Goal: Information Seeking & Learning: Learn about a topic

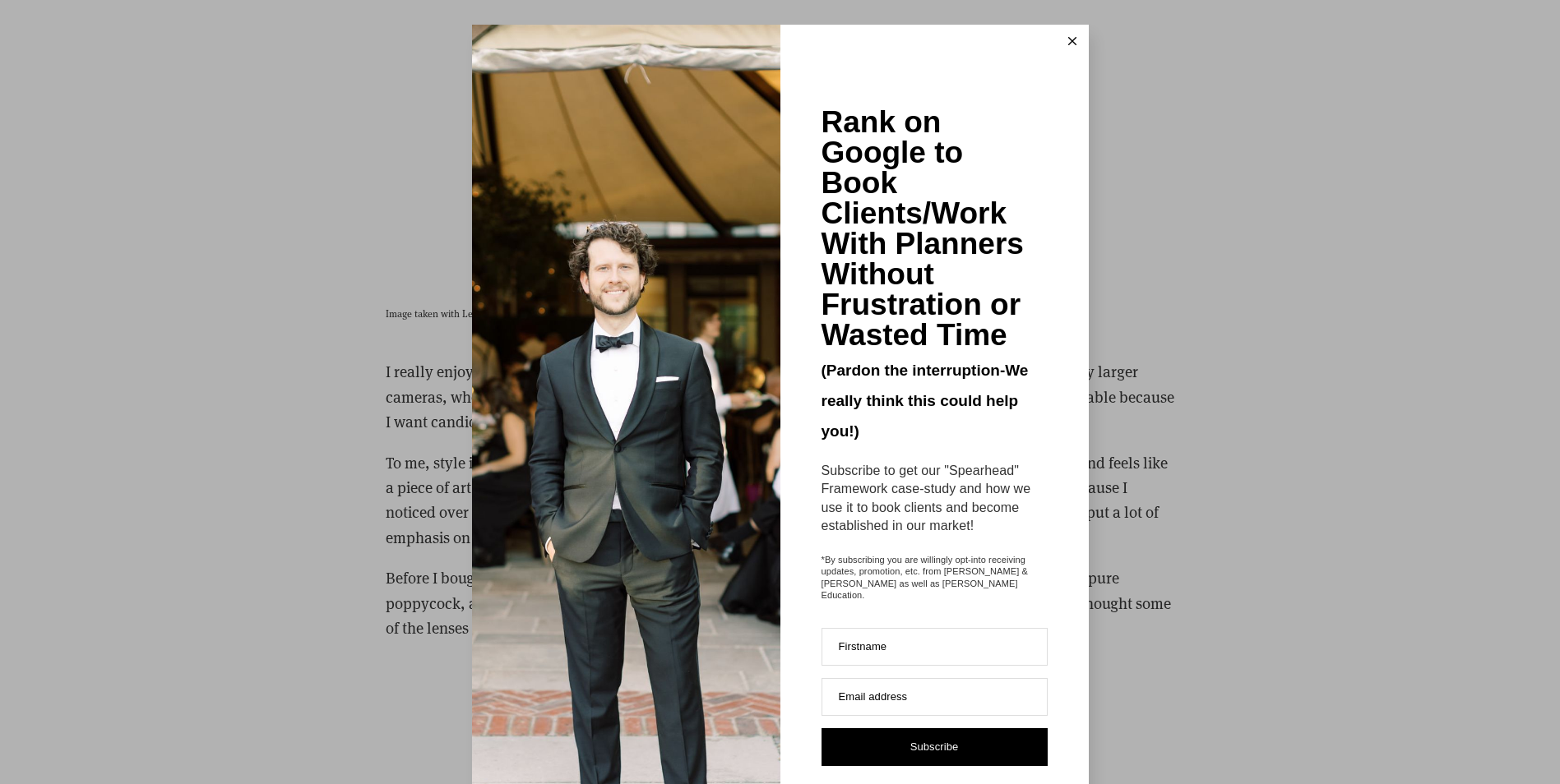
scroll to position [4193, 0]
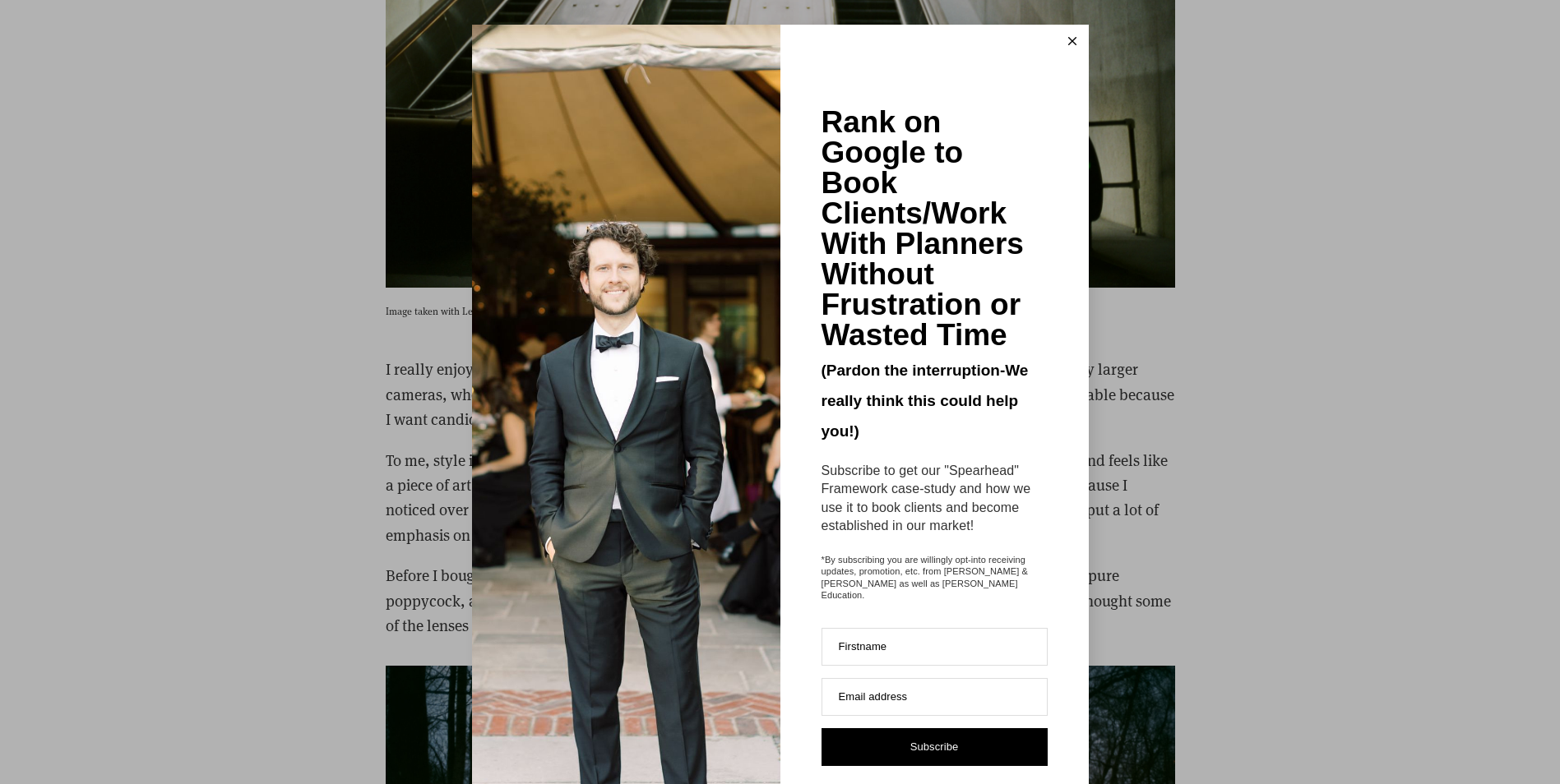
click at [1068, 44] on icon at bounding box center [1072, 41] width 8 height 8
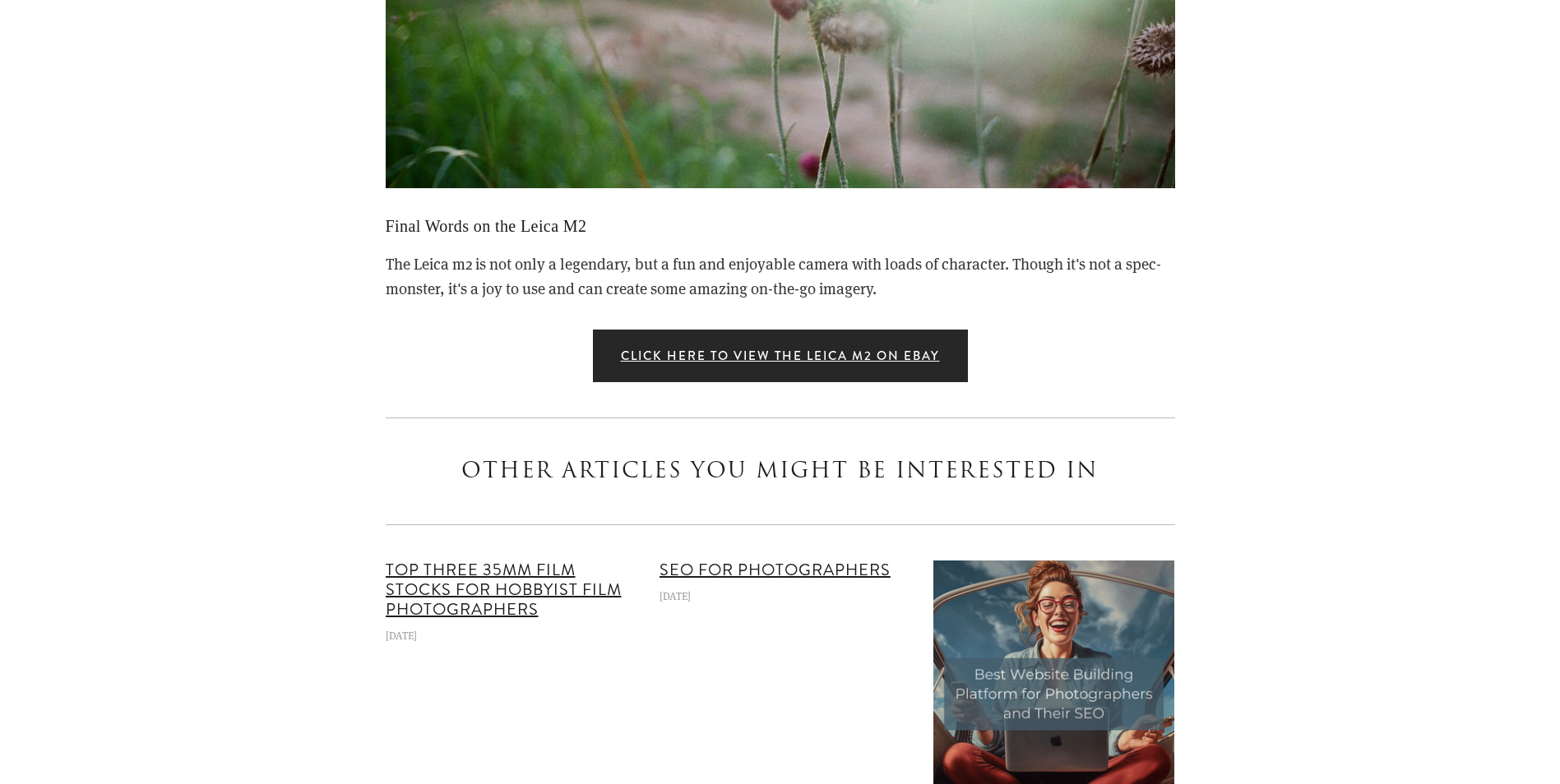
scroll to position [8304, 0]
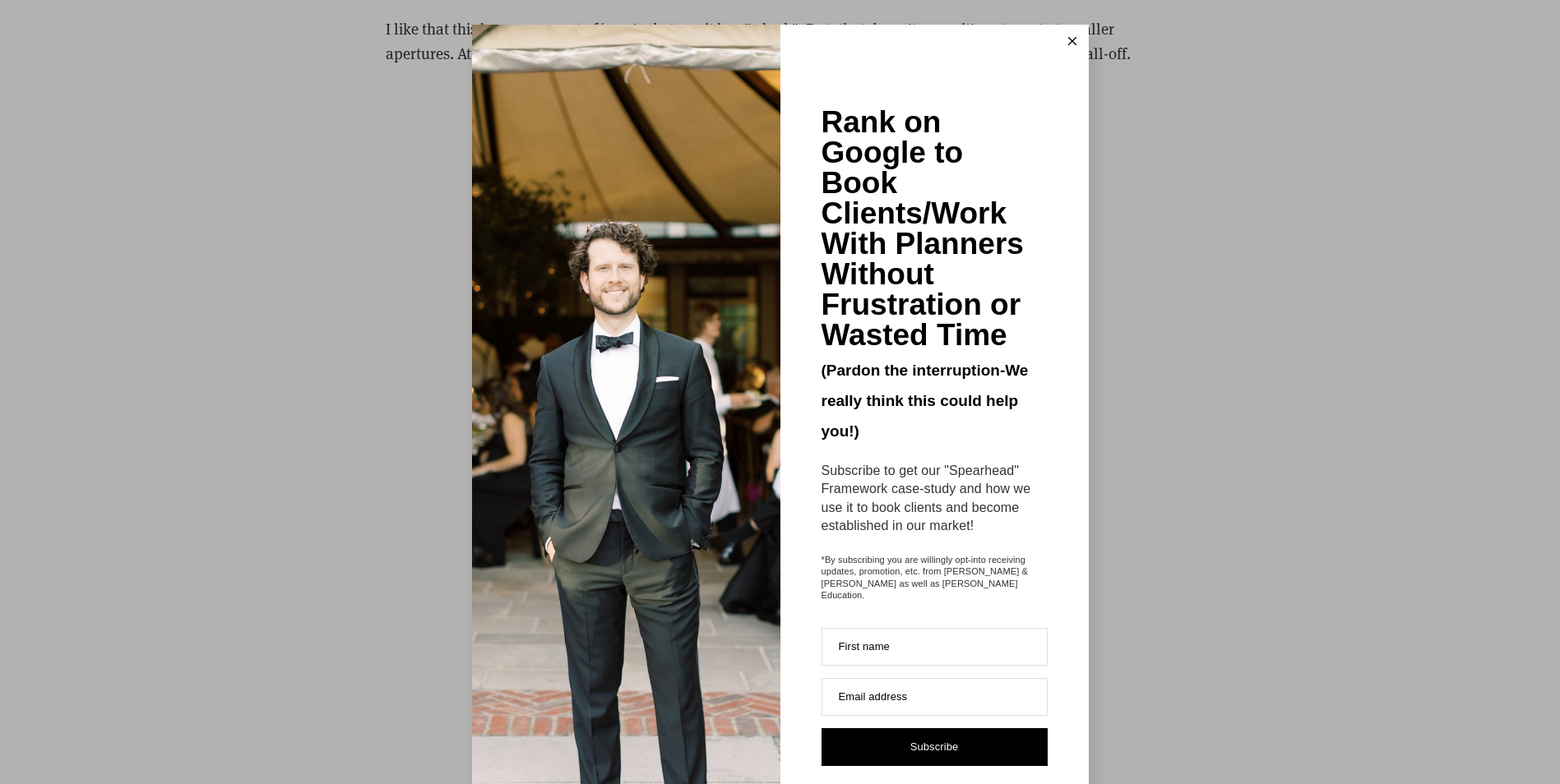
scroll to position [3206, 0]
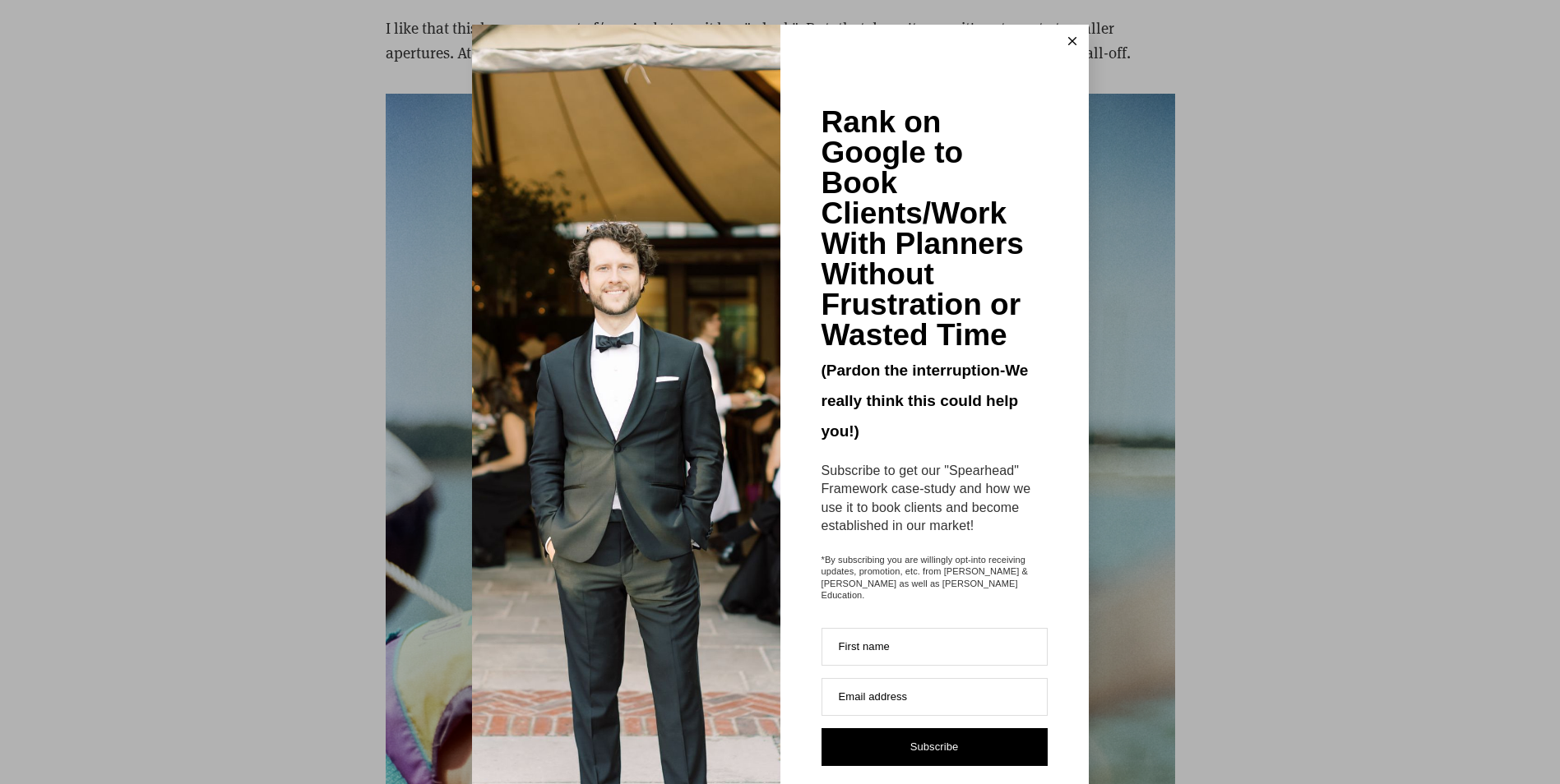
drag, startPoint x: 680, startPoint y: 176, endPoint x: 1064, endPoint y: 39, distance: 407.7
click at [1057, 41] on button at bounding box center [1073, 42] width 33 height 33
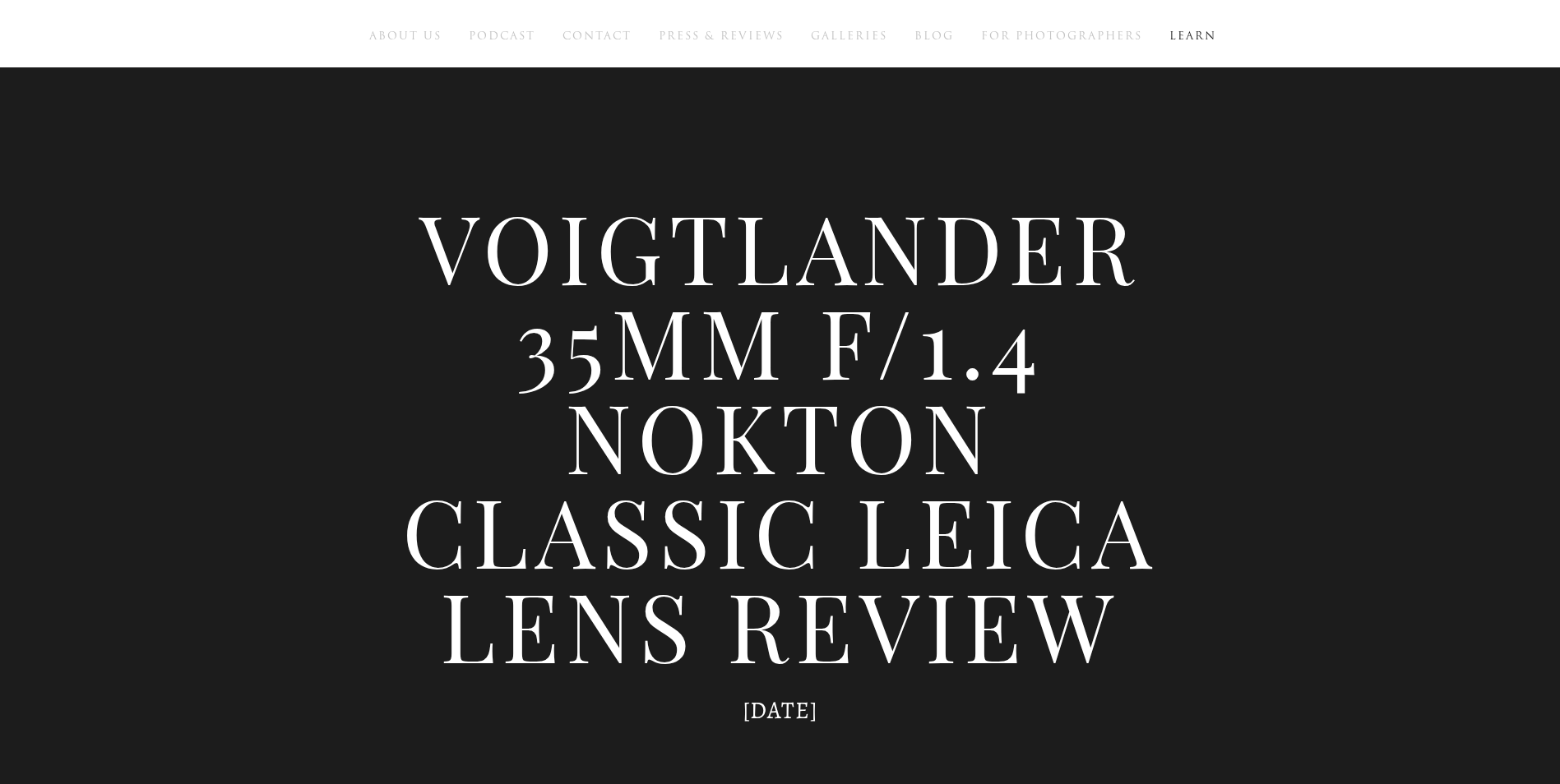
scroll to position [0, 0]
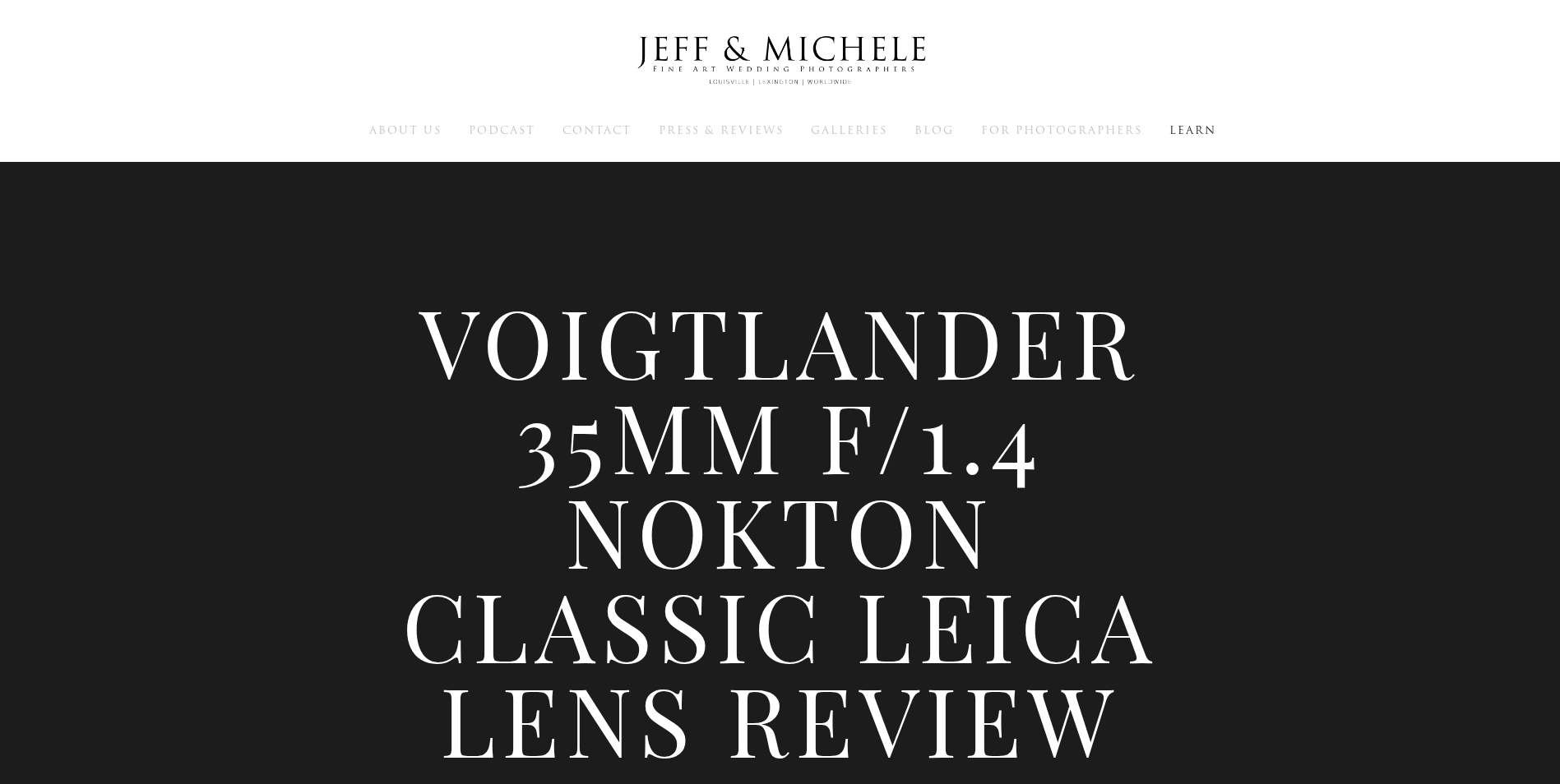
drag, startPoint x: 438, startPoint y: 346, endPoint x: 693, endPoint y: 738, distance: 467.6
click at [693, 738] on h1 "Voigtlander 35mm f/1.4 Nokton Classic Leica Lens Review" at bounding box center [780, 529] width 790 height 473
drag, startPoint x: 693, startPoint y: 738, endPoint x: 634, endPoint y: 573, distance: 175.2
copy h1 "Voigtlander 35mm f/1.4 Nokton Classic Leica Lens"
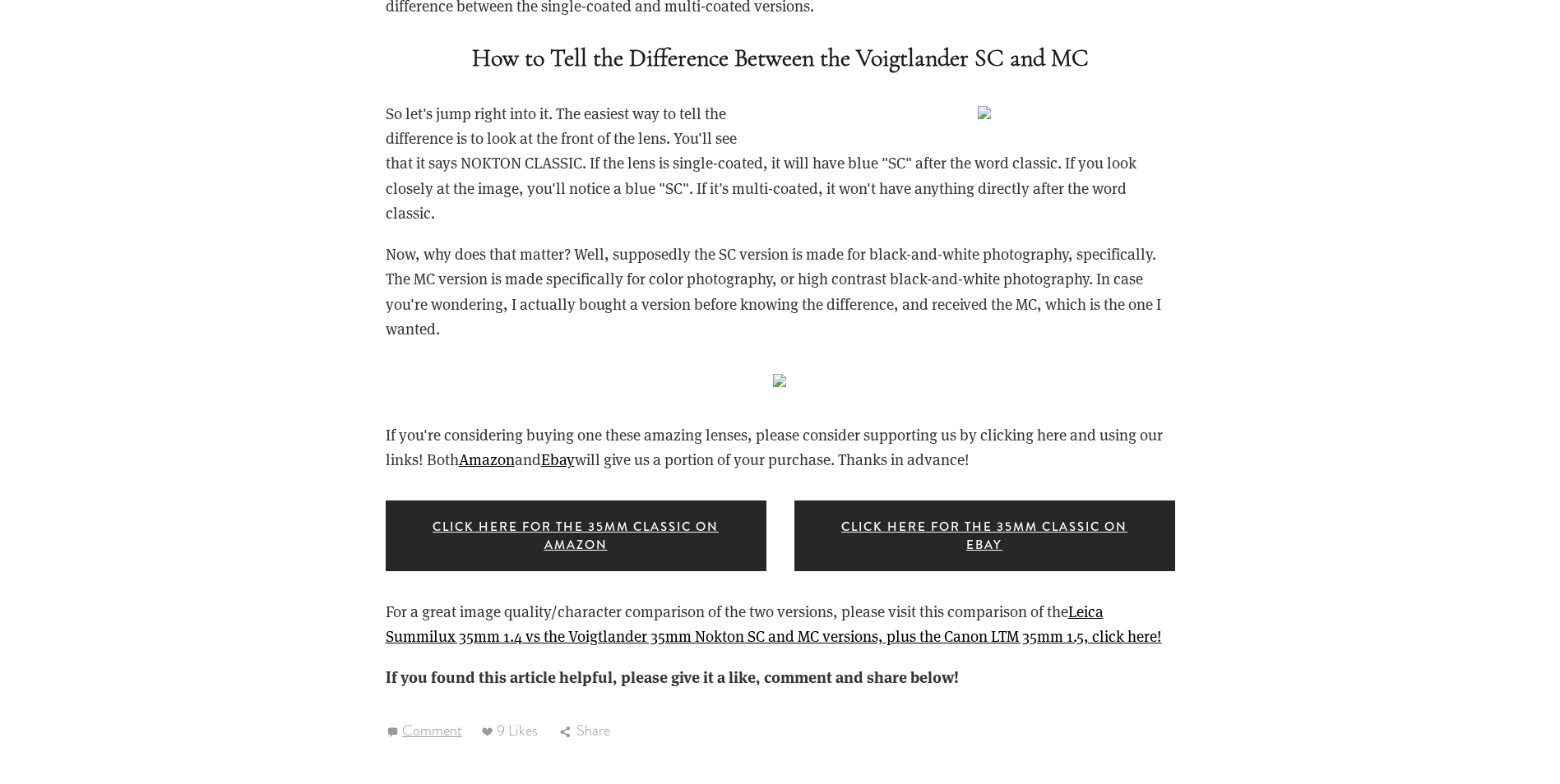
scroll to position [2302, 0]
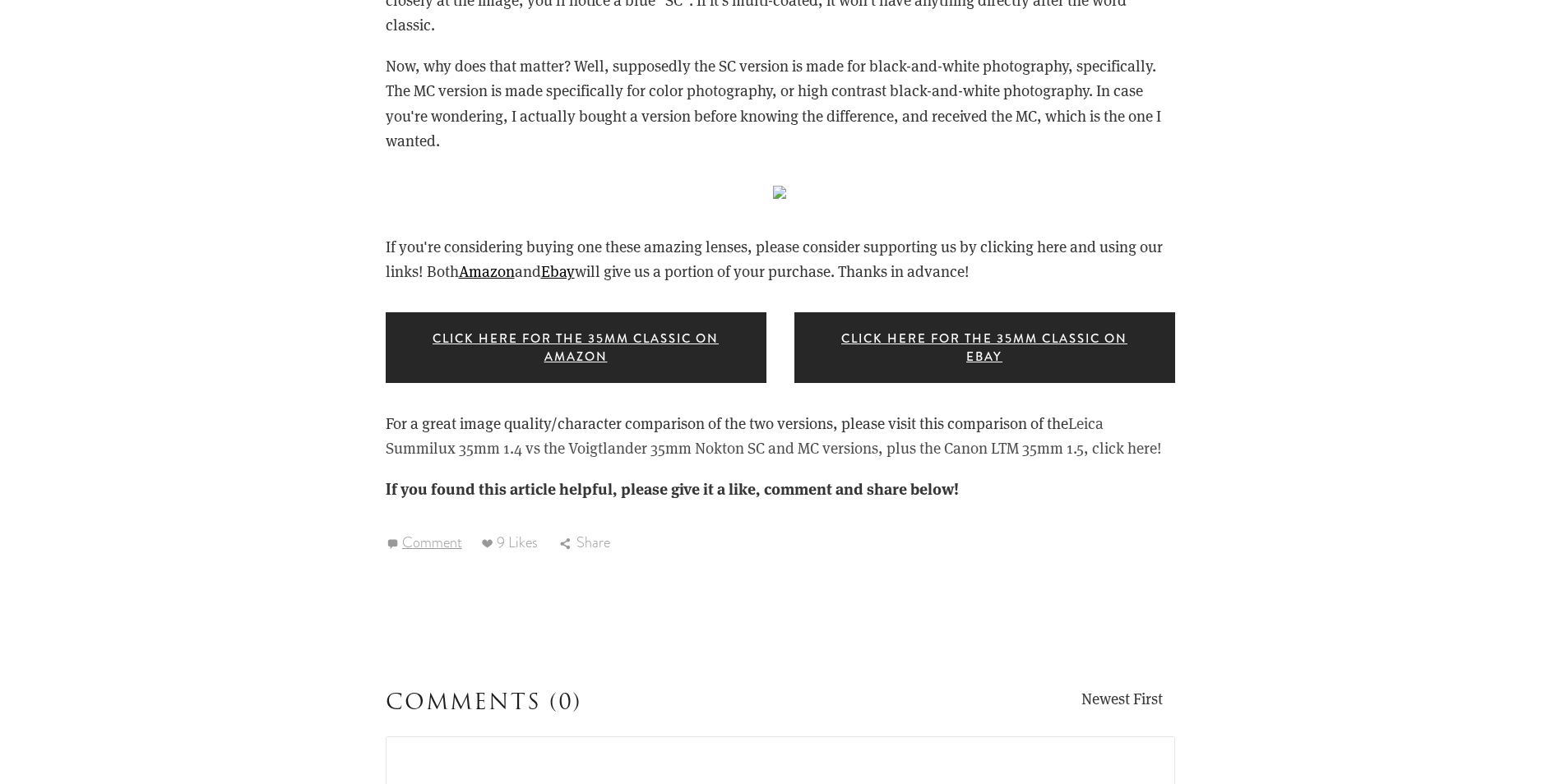
click at [532, 448] on link "Leica Summilux 35mm 1.4 vs the Voigtlander 35mm Nokton SC and MC versions, plus…" at bounding box center [774, 435] width 777 height 45
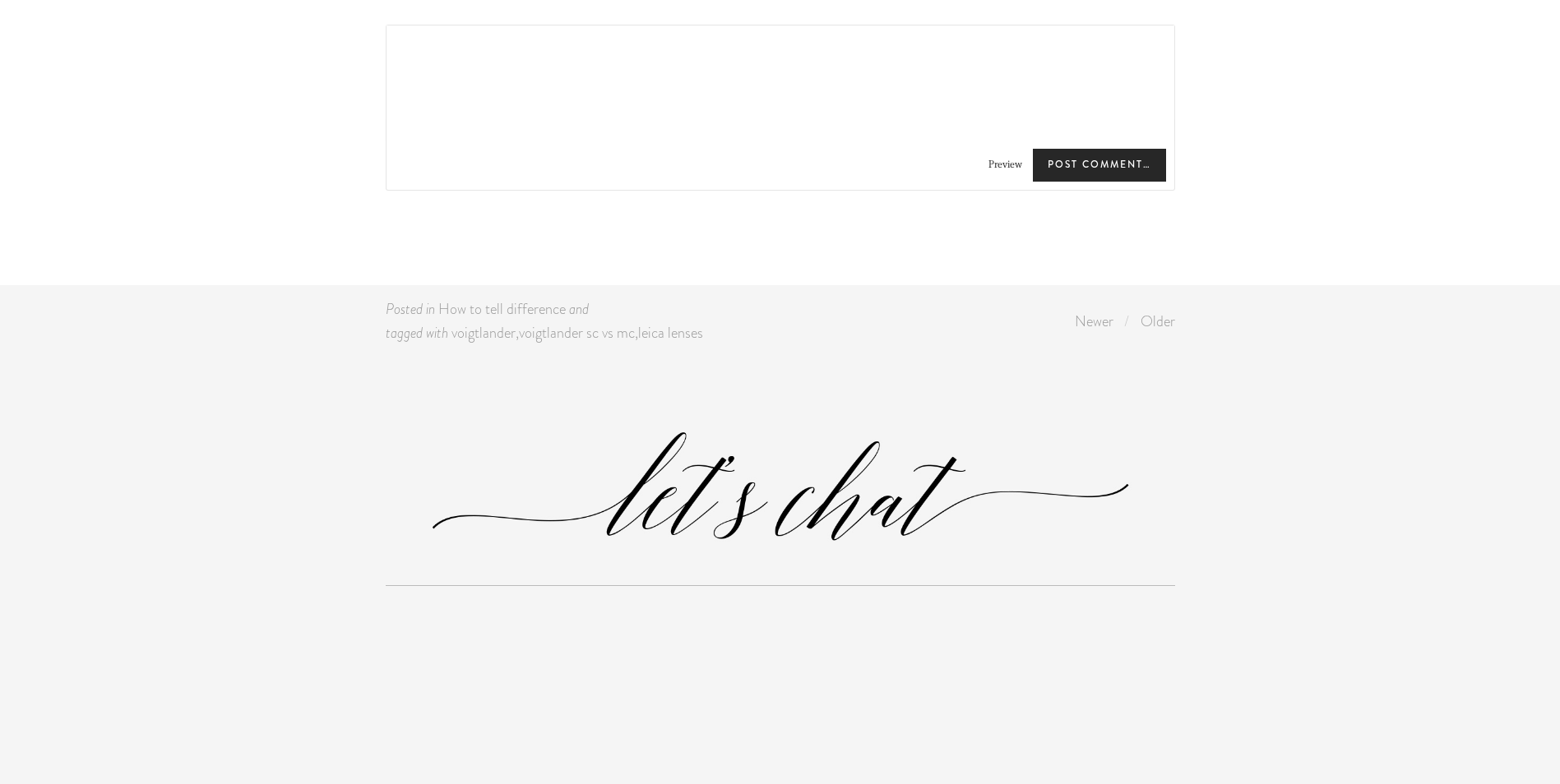
scroll to position [3043, 0]
